Goal: Task Accomplishment & Management: Use online tool/utility

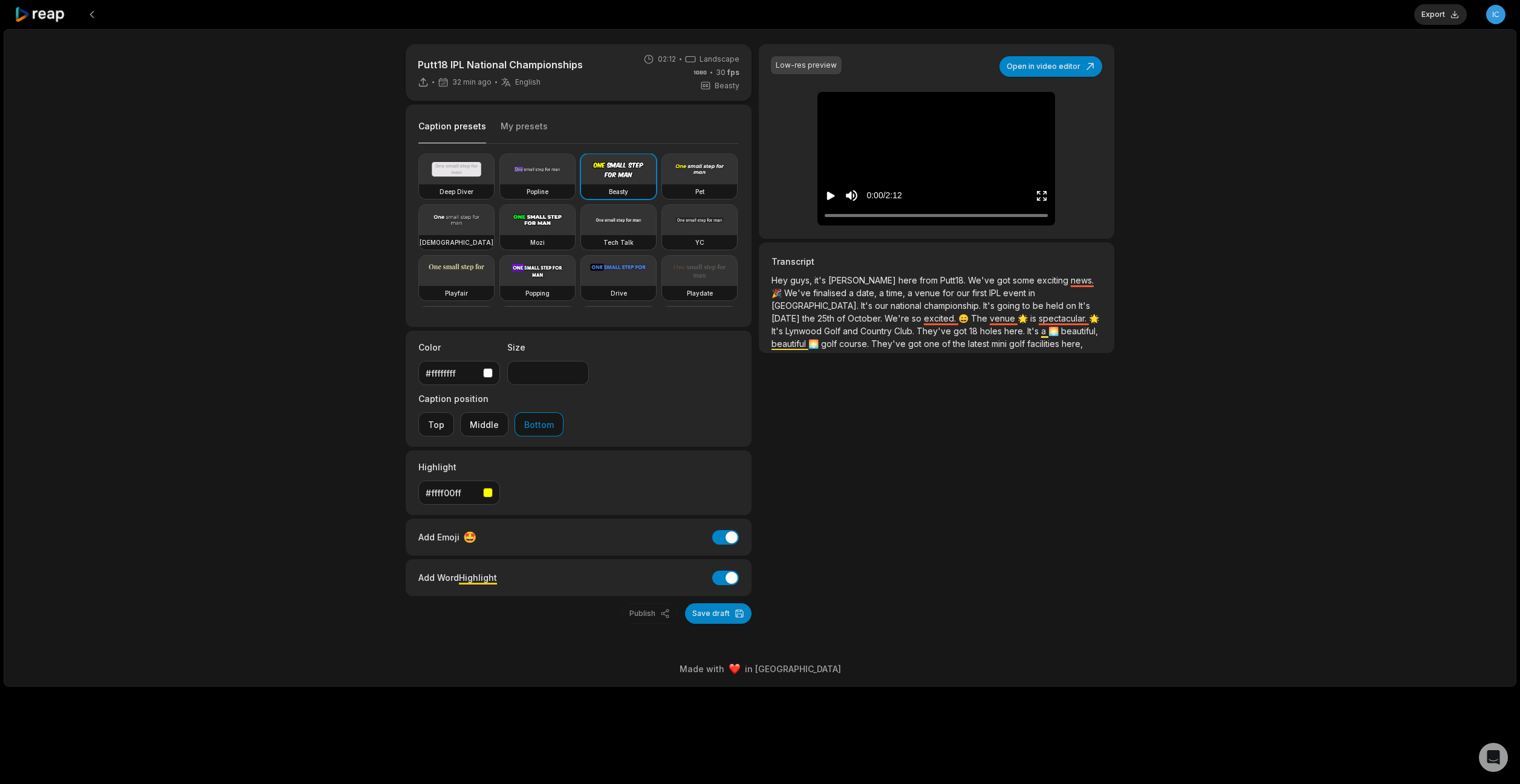
click at [422, 84] on icon at bounding box center [423, 82] width 11 height 11
click at [876, 412] on div "Low-res preview Open in video editor Hey Hey Hey guys, Hey guys, it's it's Glen…" at bounding box center [936, 334] width 355 height 580
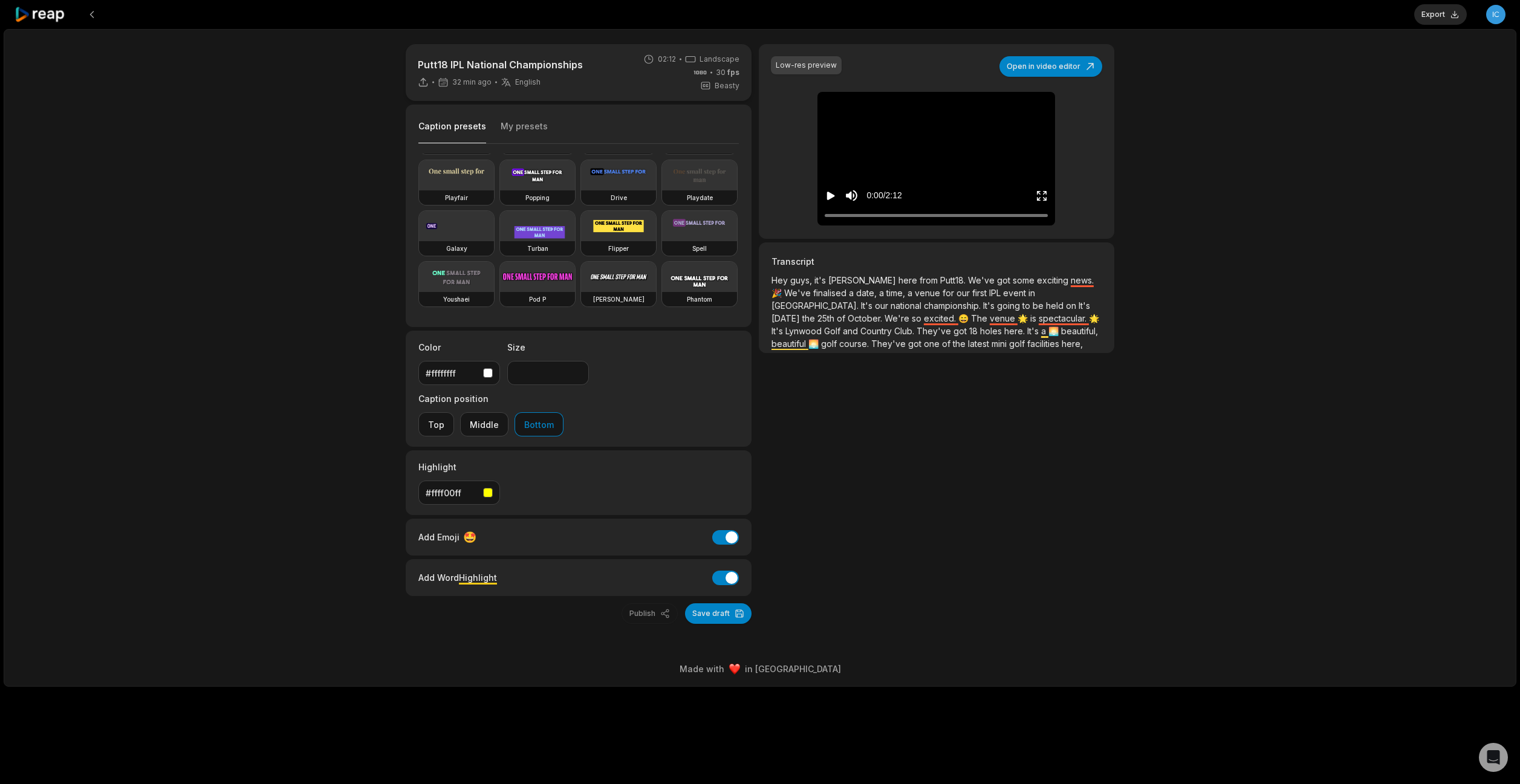
click at [873, 70] on div "Low-res preview Open in video editor Hey Hey Hey guys, Hey guys, it's it's Glen…" at bounding box center [936, 141] width 355 height 195
click at [715, 603] on button "Save draft" at bounding box center [718, 613] width 66 height 21
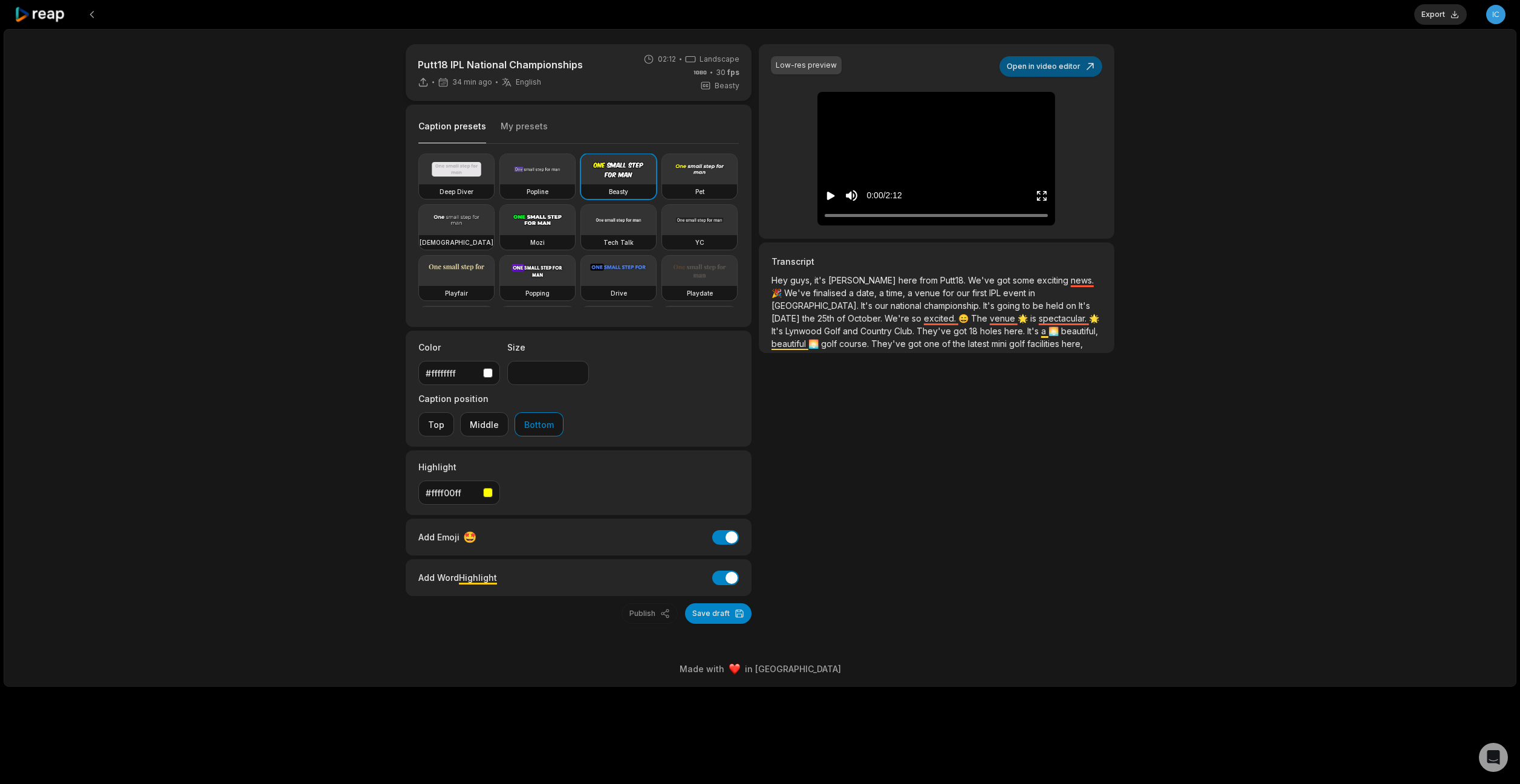
click at [1066, 62] on button "Open in video editor" at bounding box center [1051, 66] width 103 height 21
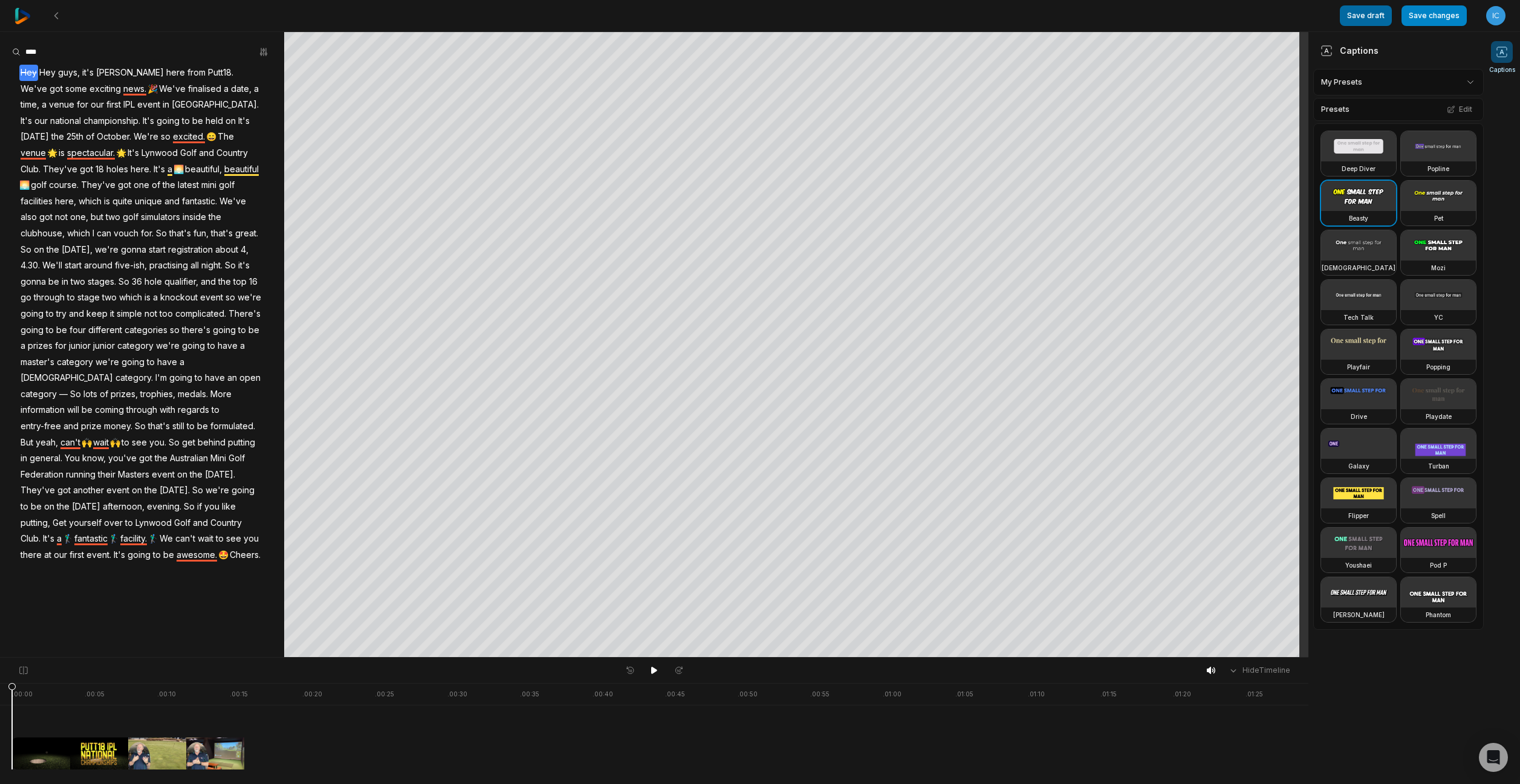
click at [1357, 15] on button "Save draft" at bounding box center [1366, 16] width 52 height 21
click at [1427, 10] on button "Save changes" at bounding box center [1434, 16] width 65 height 21
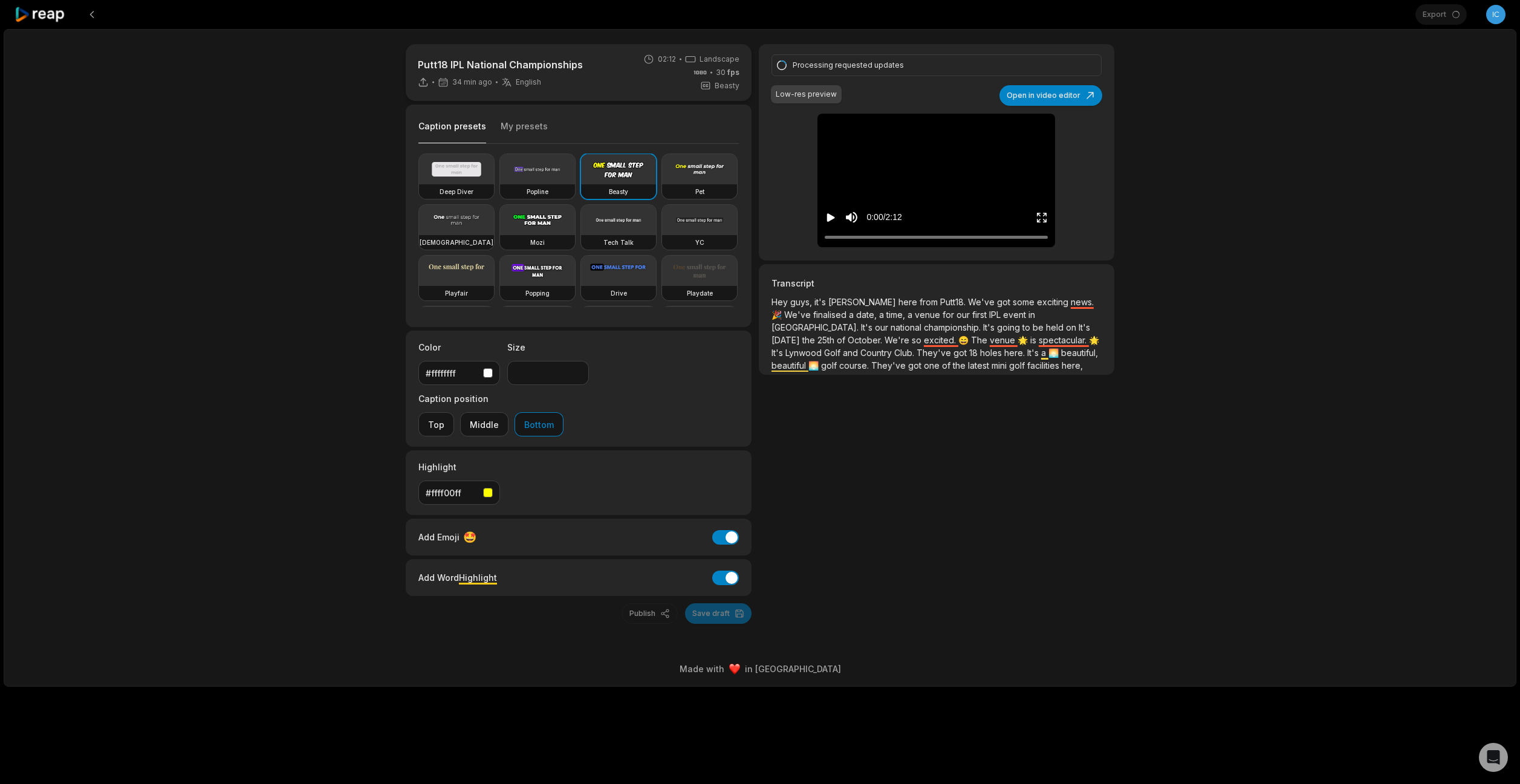
click at [55, 8] on icon at bounding box center [40, 15] width 51 height 17
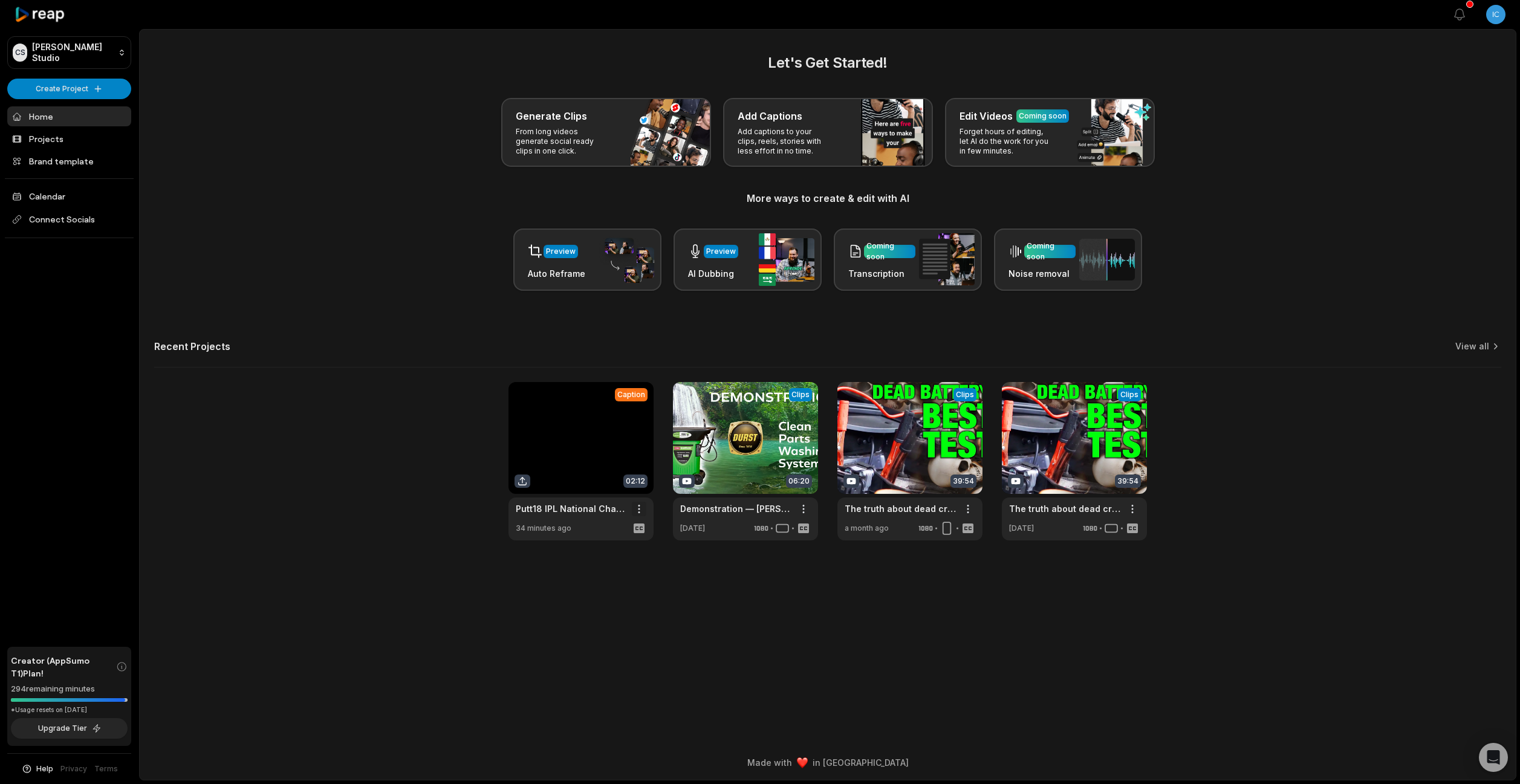
click at [639, 515] on html "[PERSON_NAME] Studio Create Project Home Projects Brand template Calendar Conne…" at bounding box center [760, 392] width 1520 height 784
click at [679, 600] on html "[PERSON_NAME] Studio Create Project Home Projects Brand template Calendar Conne…" at bounding box center [760, 392] width 1520 height 784
click at [583, 525] on link at bounding box center [581, 461] width 145 height 158
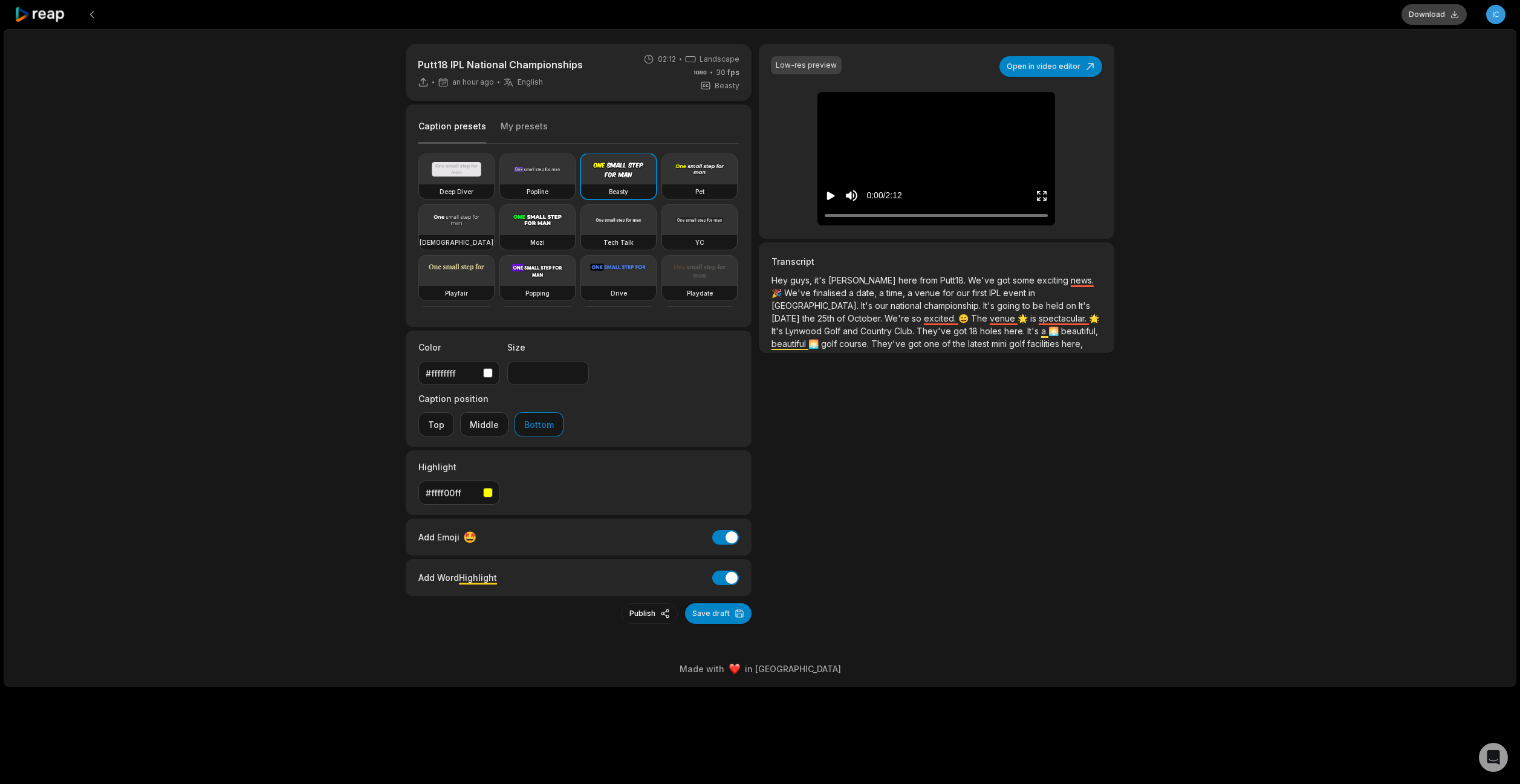
click at [1423, 7] on button "Download" at bounding box center [1434, 15] width 65 height 21
click at [1194, 316] on div "Putt18 IPL National Championships an hour ago English en 02:12 Landscape 30 fps…" at bounding box center [760, 358] width 1513 height 658
click at [57, 9] on icon at bounding box center [40, 15] width 51 height 17
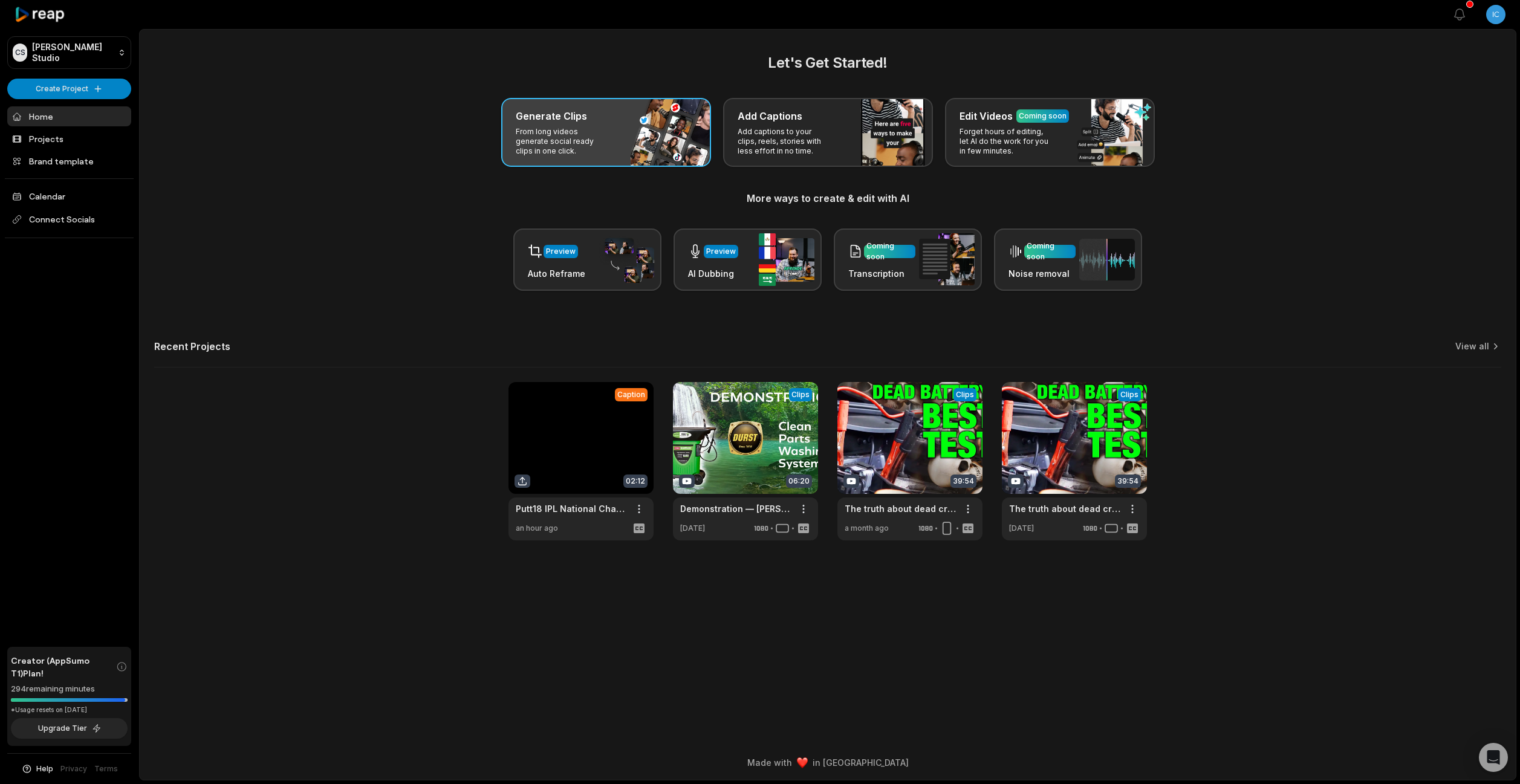
click at [625, 137] on div "Generate Clips From long videos generate social ready clips in one click." at bounding box center [606, 132] width 210 height 69
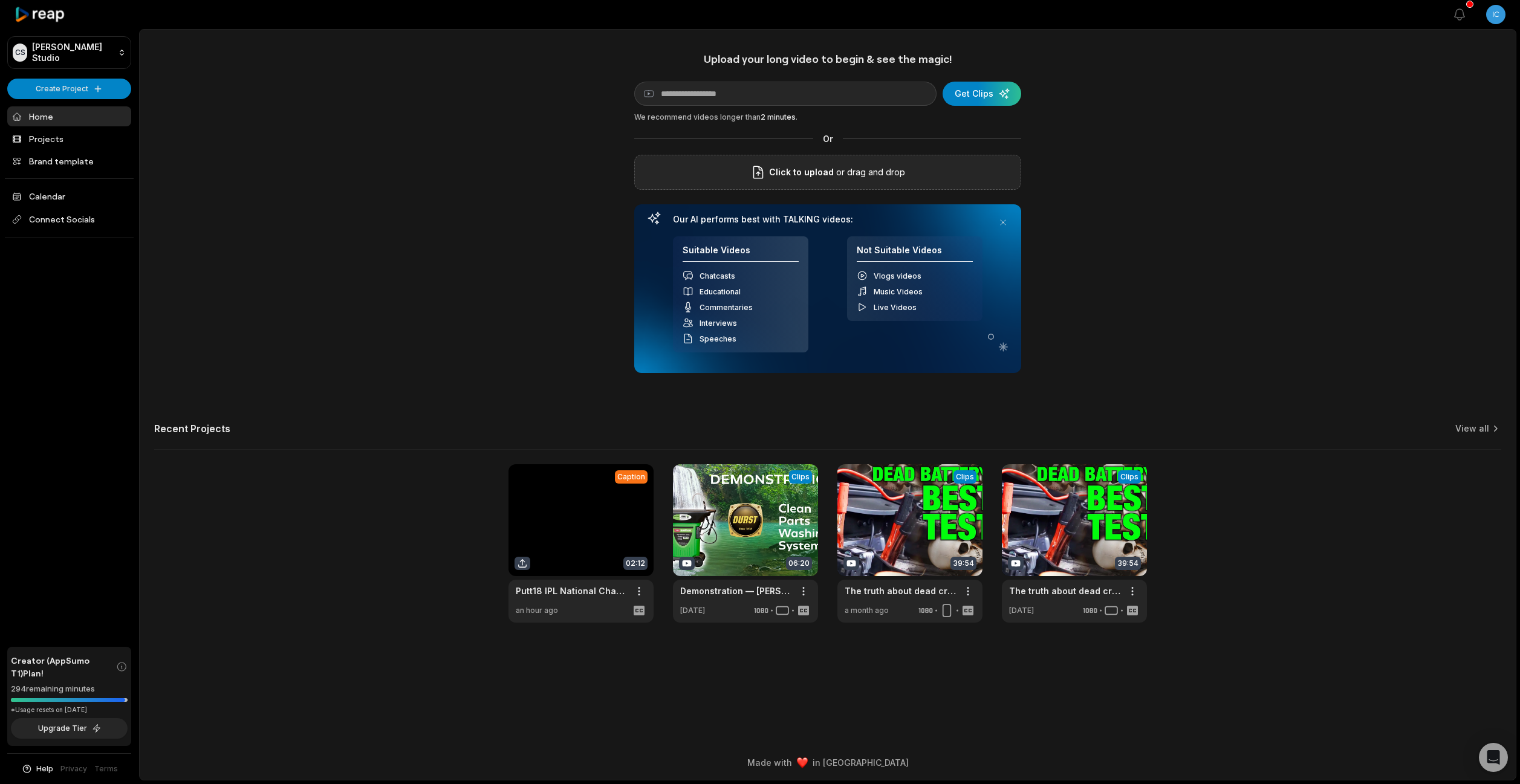
click at [858, 162] on div "Click to upload or drag and drop" at bounding box center [827, 172] width 387 height 35
click at [1139, 137] on div "Upload your long video to begin & see the magic! YouTube link Get Clips We reco…" at bounding box center [828, 337] width 1376 height 571
click at [978, 89] on div "submit" at bounding box center [982, 94] width 78 height 24
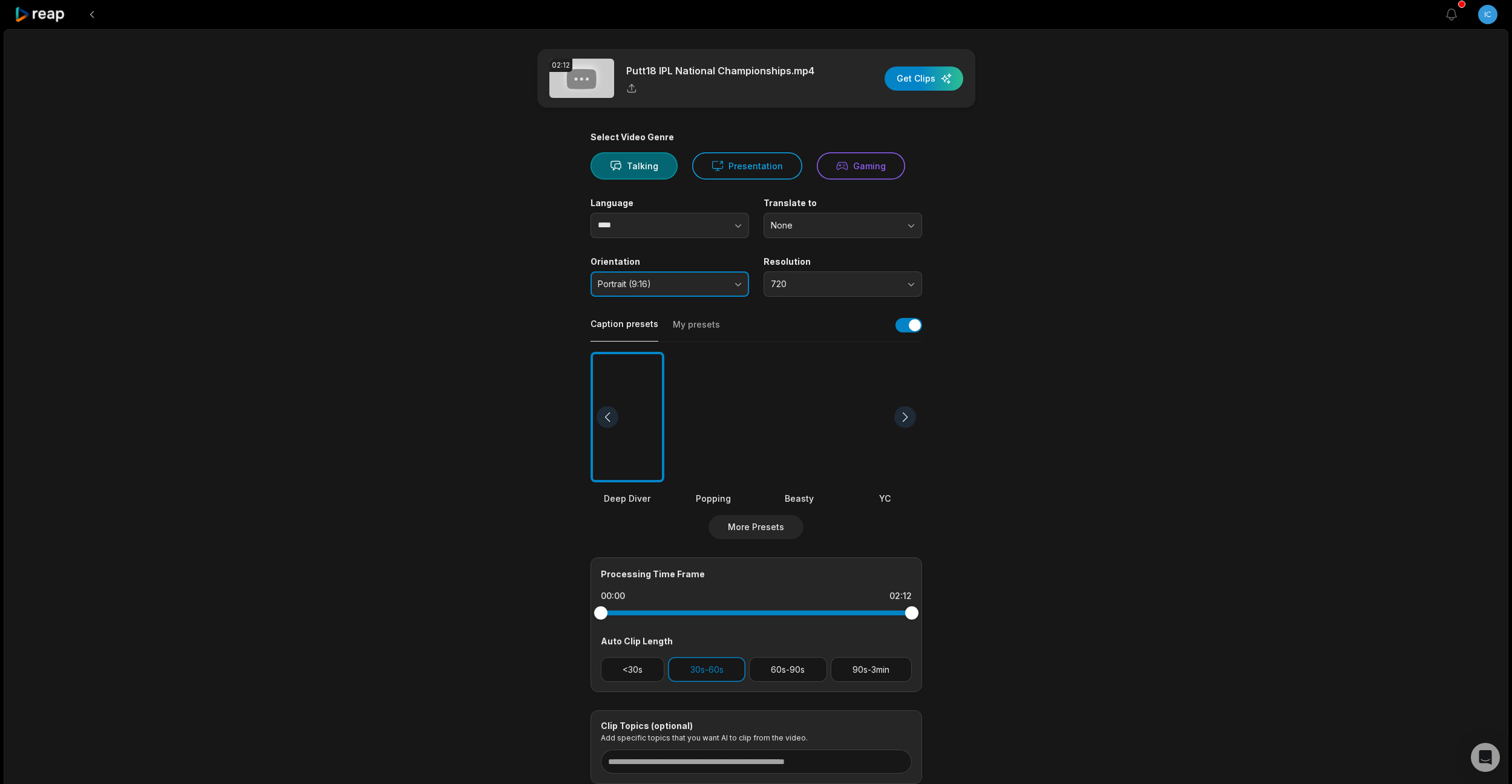
click at [708, 288] on span "Portrait (9:16)" at bounding box center [661, 284] width 127 height 11
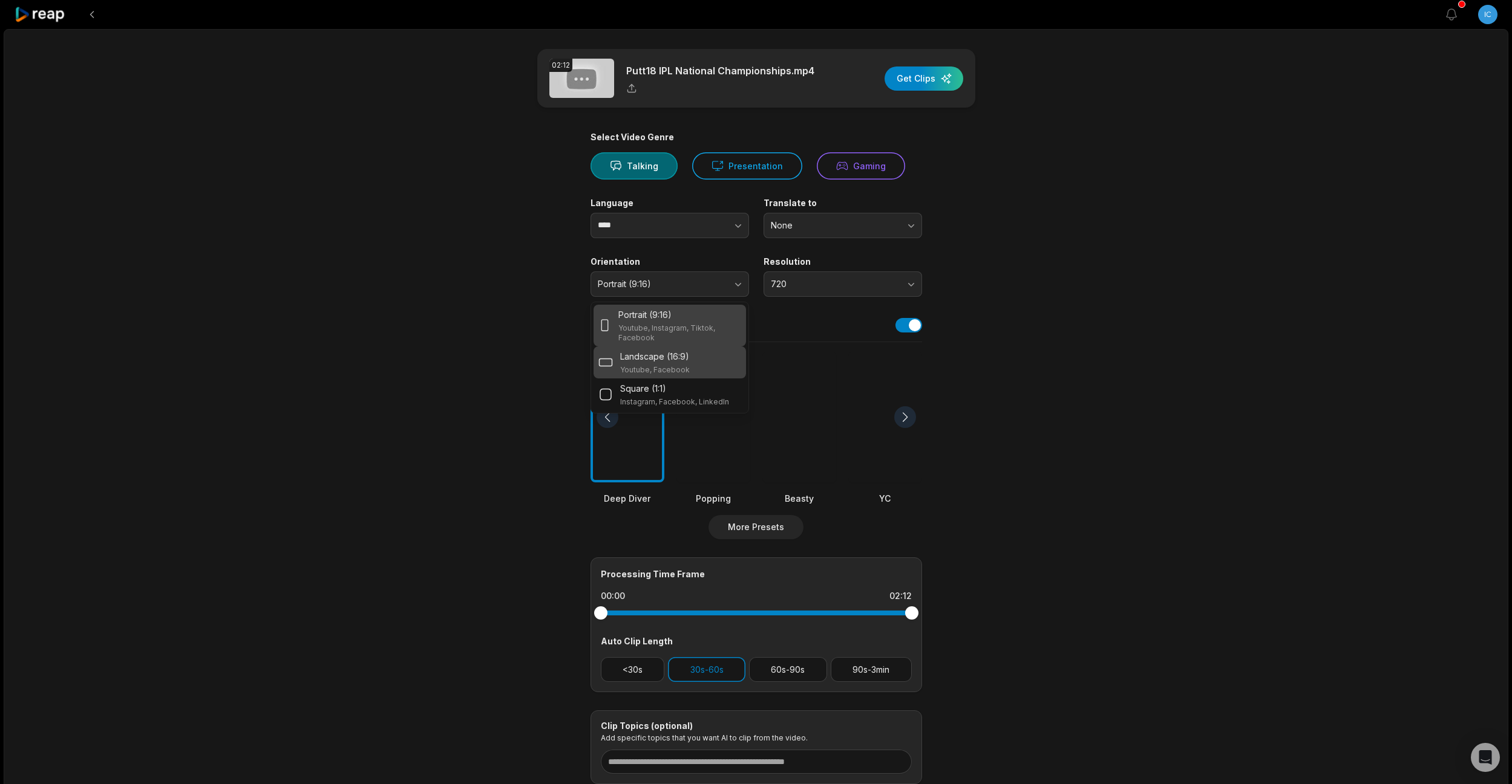
click at [671, 355] on p "Landscape (16:9)" at bounding box center [655, 356] width 69 height 13
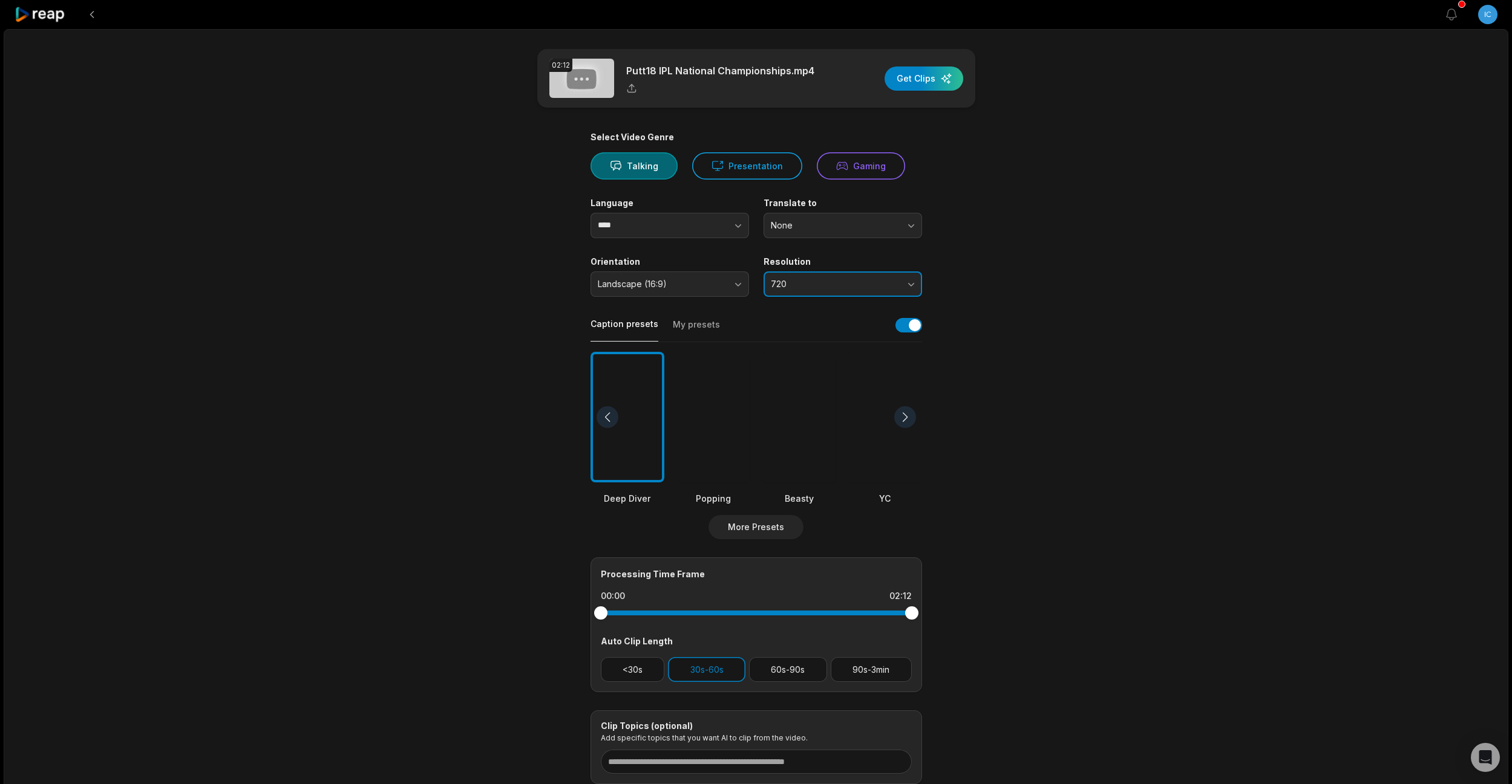
click at [811, 282] on span "720" at bounding box center [834, 284] width 127 height 11
click at [822, 334] on p "1080" at bounding box center [842, 335] width 143 height 13
click at [640, 675] on button "<30s" at bounding box center [632, 669] width 64 height 25
click at [696, 666] on button "30s-60s" at bounding box center [706, 669] width 77 height 25
click at [794, 431] on div at bounding box center [798, 417] width 74 height 131
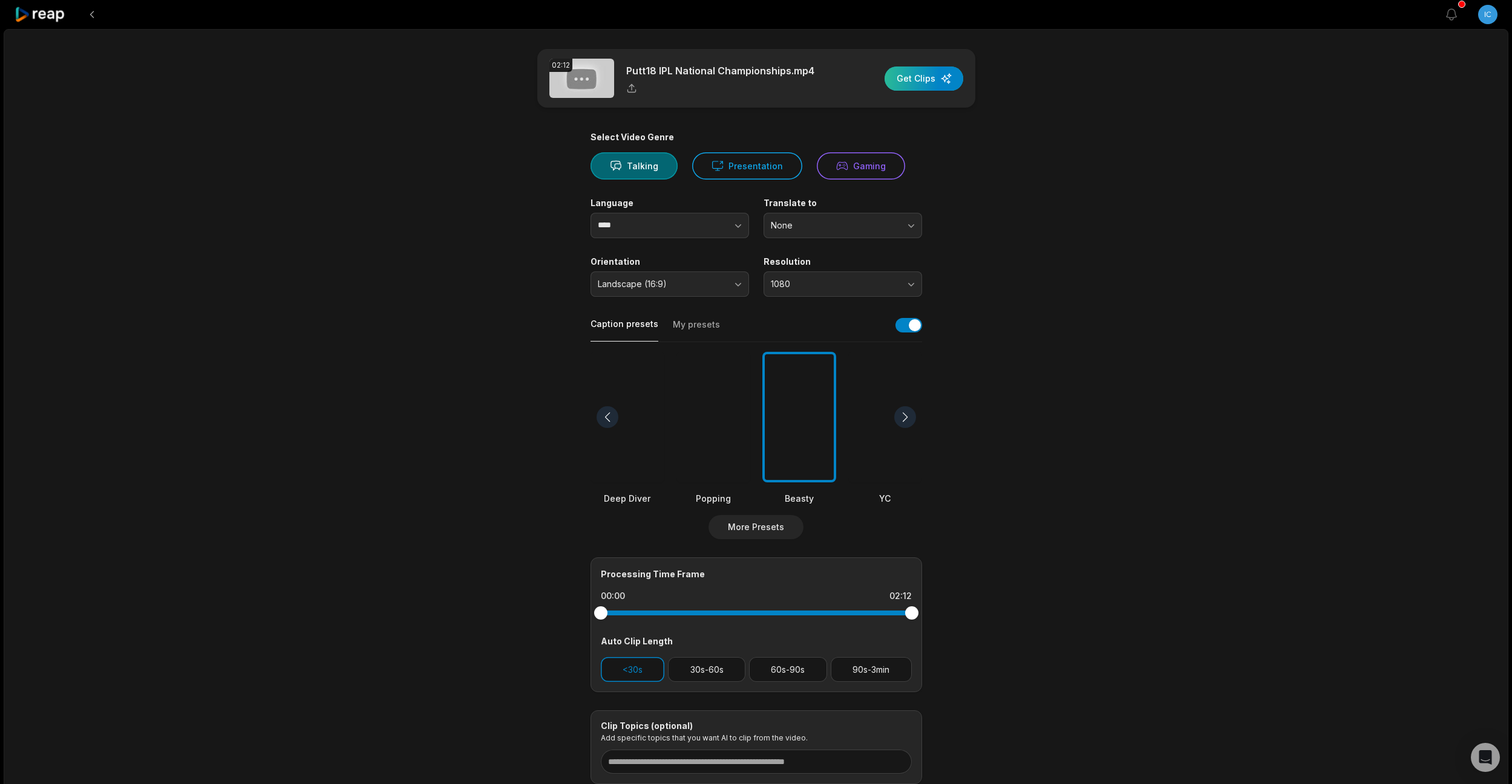
click at [926, 74] on div "button" at bounding box center [923, 78] width 78 height 24
